Goal: Book appointment/travel/reservation

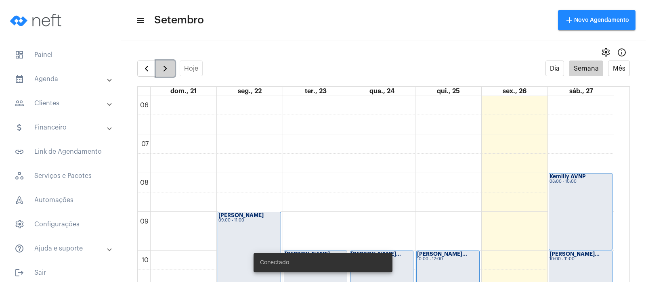
click at [168, 69] on span "button" at bounding box center [165, 69] width 10 height 10
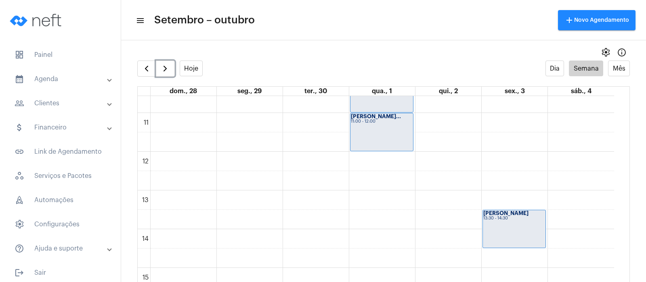
scroll to position [586, 0]
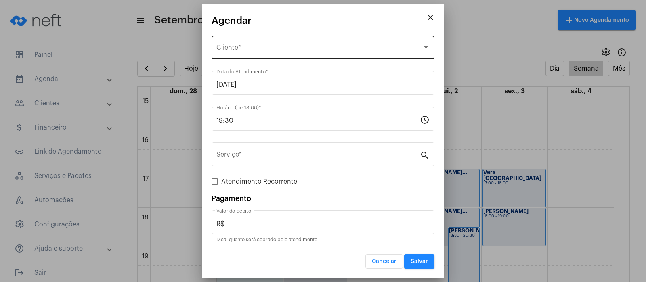
click at [270, 42] on div "Selecione o Cliente Cliente *" at bounding box center [323, 46] width 213 height 25
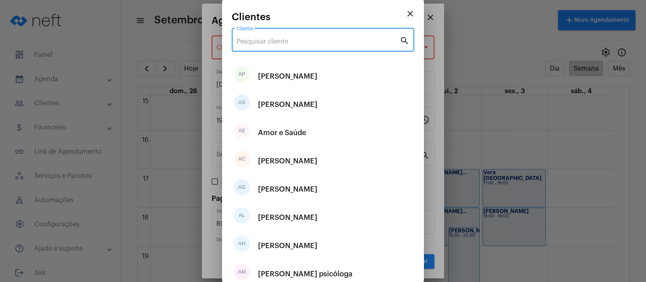
click at [269, 39] on input "Cliente" at bounding box center [318, 41] width 163 height 7
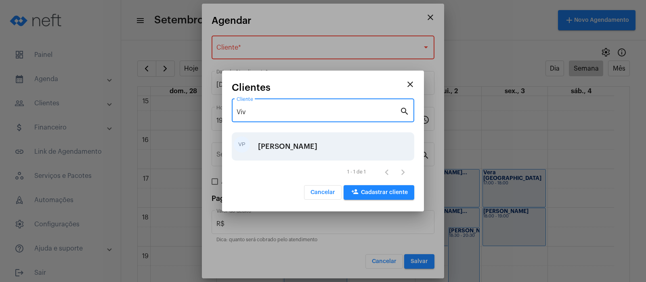
type input "Viv"
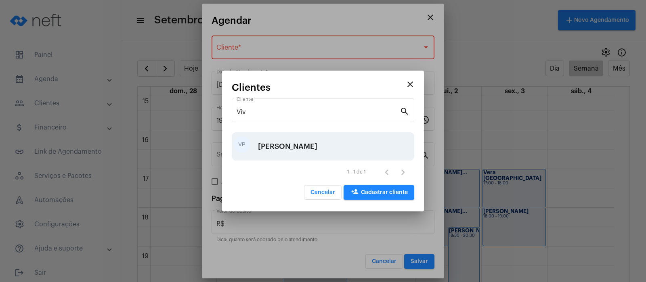
click at [275, 146] on div "[PERSON_NAME]" at bounding box center [287, 147] width 59 height 24
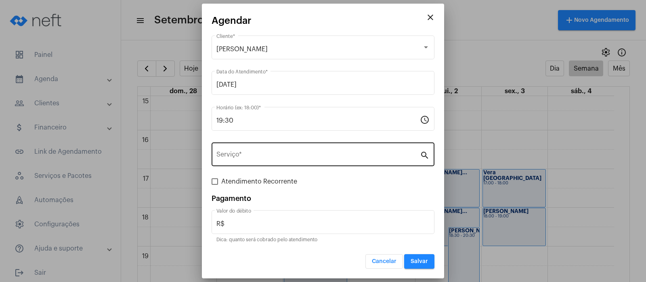
click at [274, 150] on div "Serviço *" at bounding box center [319, 153] width 204 height 25
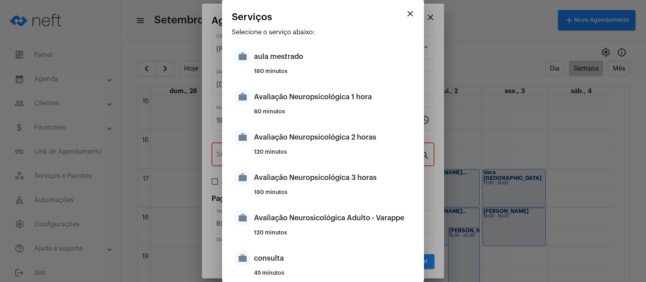
scroll to position [247, 0]
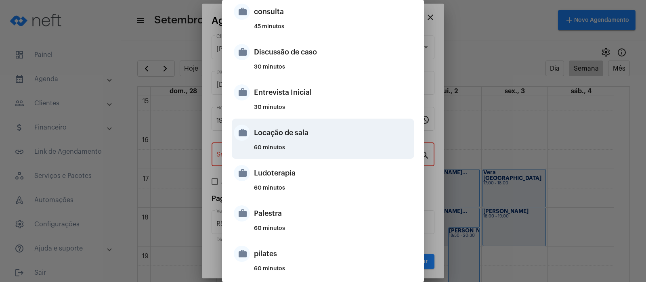
click at [277, 145] on div "60 minutos" at bounding box center [333, 151] width 158 height 12
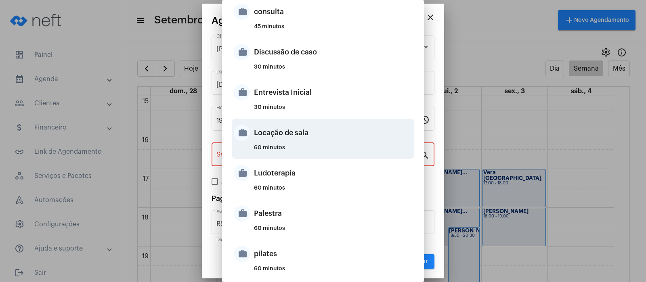
type input "Locação de sala"
type input "R$ 40"
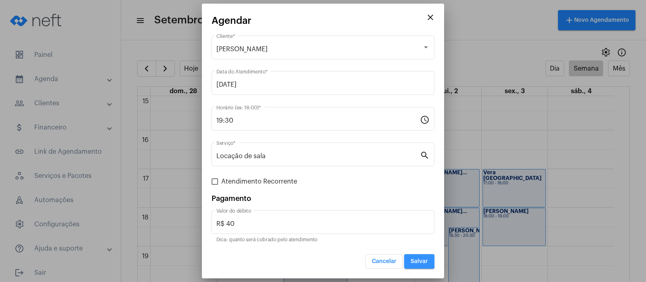
click at [424, 261] on span "Salvar" at bounding box center [419, 262] width 17 height 6
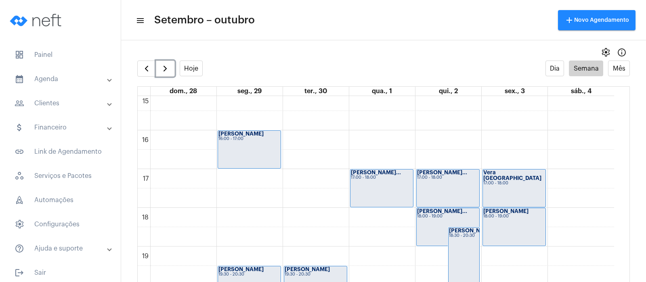
scroll to position [410, 0]
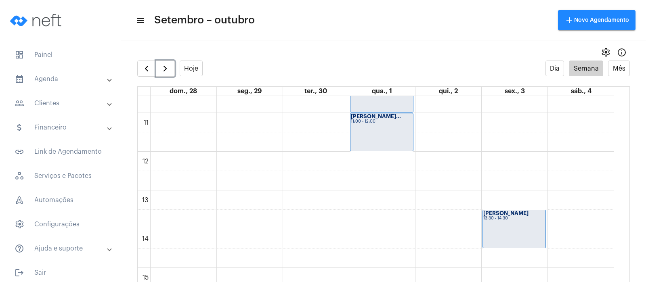
click at [313, 123] on div "00 01 02 03 04 05 06 07 08 09 10 11 12 13 14 15 16 17 18 19 20 21 22 23 [PERSON…" at bounding box center [376, 152] width 477 height 931
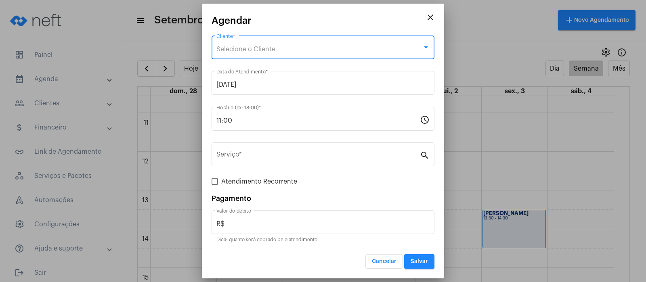
click at [270, 46] on span "Selecione o Cliente" at bounding box center [246, 49] width 59 height 6
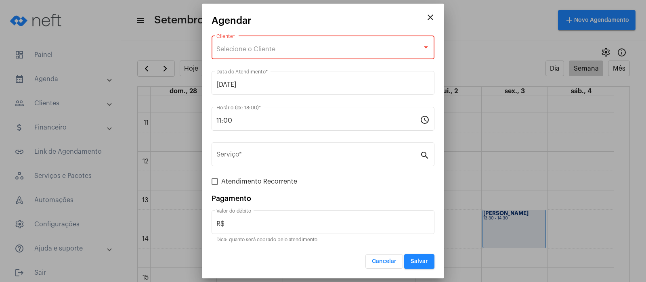
click at [270, 46] on span "Selecione o Cliente" at bounding box center [246, 49] width 59 height 6
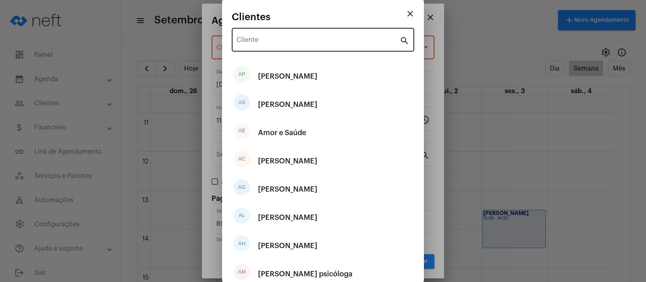
click at [269, 46] on div "Cliente" at bounding box center [318, 38] width 163 height 25
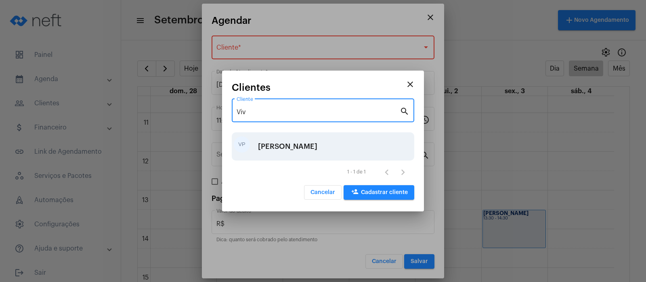
type input "Viv"
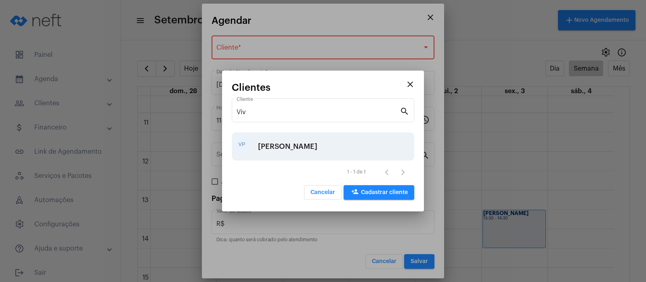
click at [265, 145] on div "[PERSON_NAME]" at bounding box center [287, 147] width 59 height 24
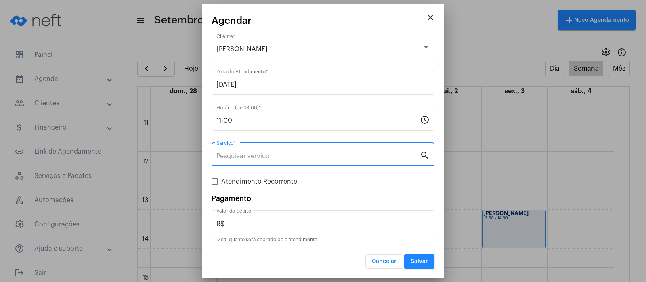
click at [265, 155] on input "Serviço *" at bounding box center [319, 156] width 204 height 7
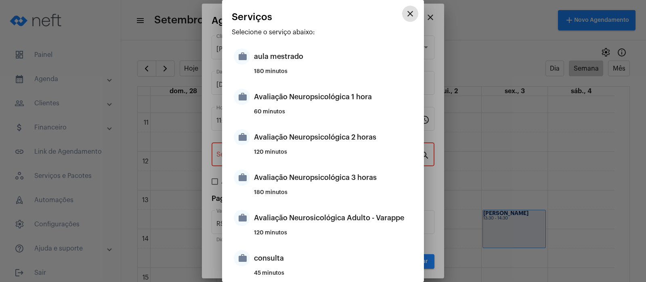
scroll to position [247, 0]
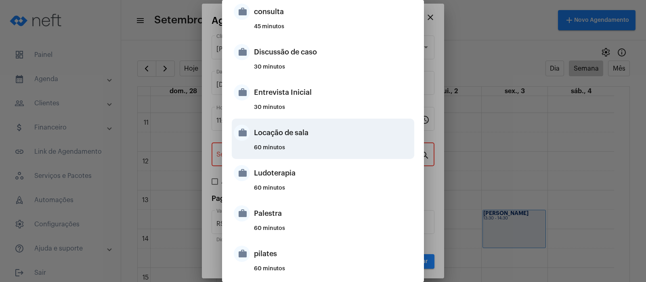
click at [268, 136] on div "Locação de sala" at bounding box center [333, 133] width 158 height 24
type input "Locação de sala"
type input "R$ 40"
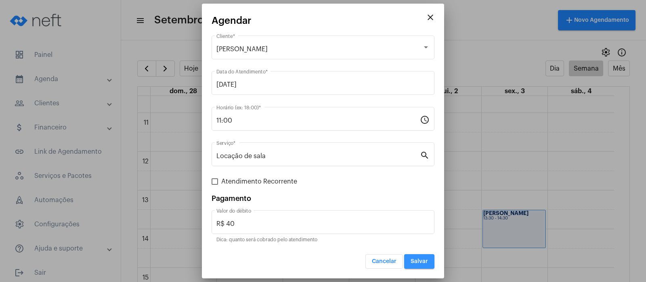
click at [424, 259] on span "Salvar" at bounding box center [419, 262] width 17 height 6
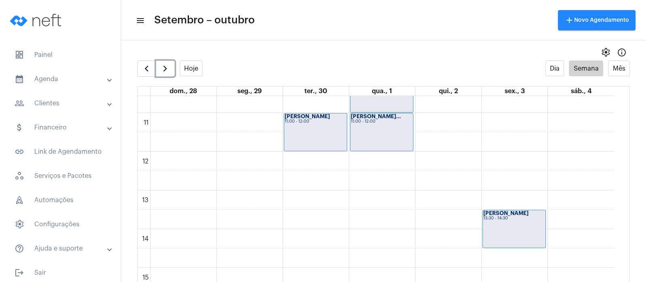
scroll to position [233, 0]
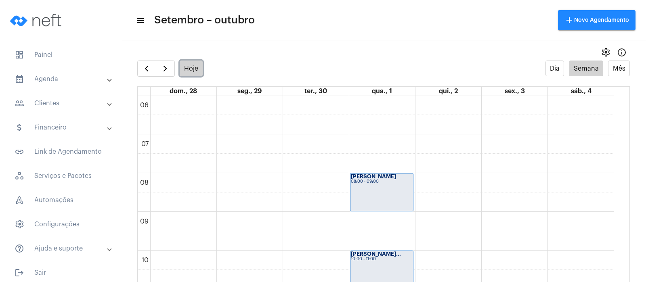
click at [189, 69] on button "Hoje" at bounding box center [191, 69] width 23 height 16
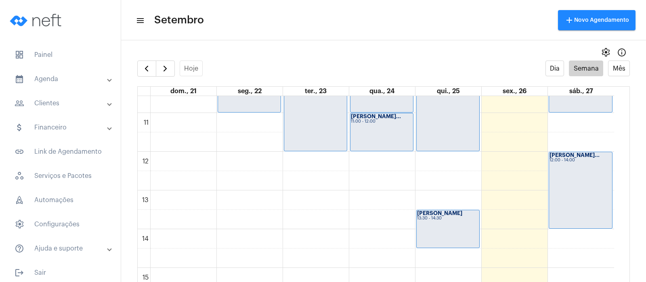
scroll to position [233, 0]
